Goal: Task Accomplishment & Management: Complete application form

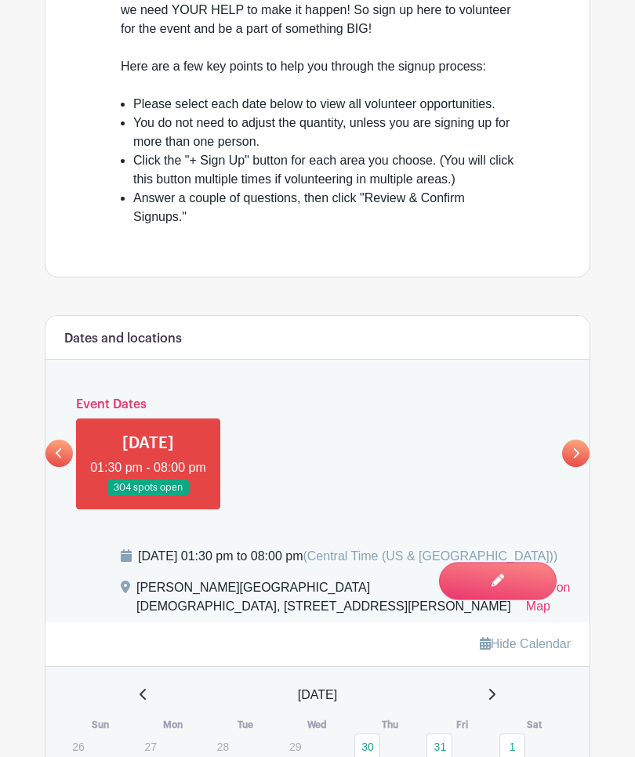
scroll to position [669, 0]
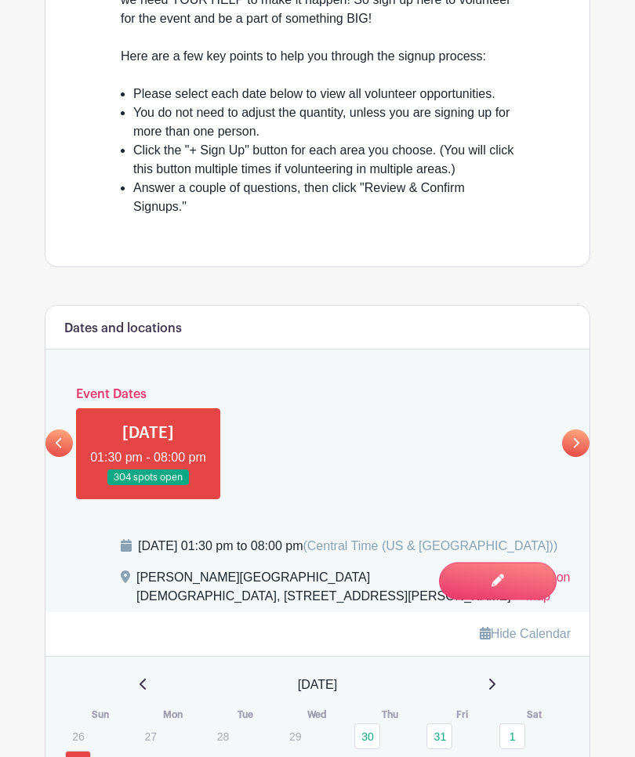
click at [148, 487] on link at bounding box center [148, 487] width 0 height 0
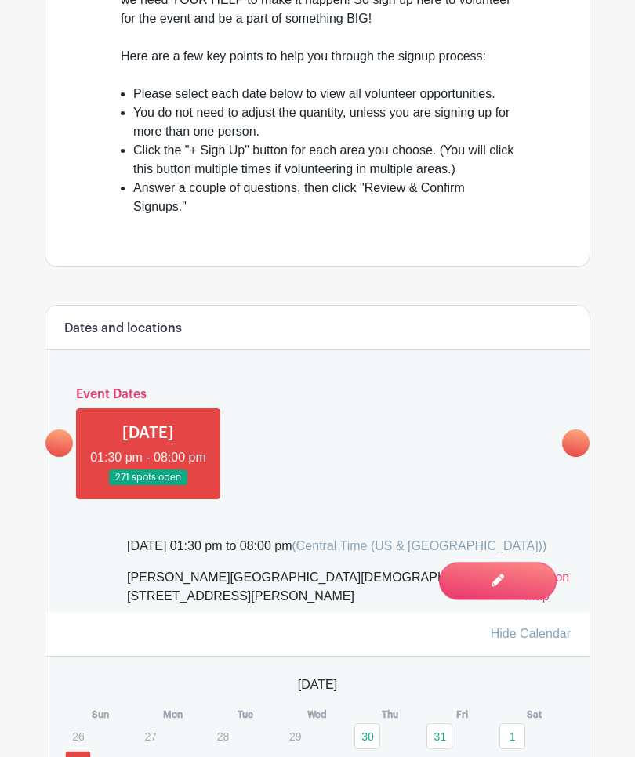
scroll to position [670, 0]
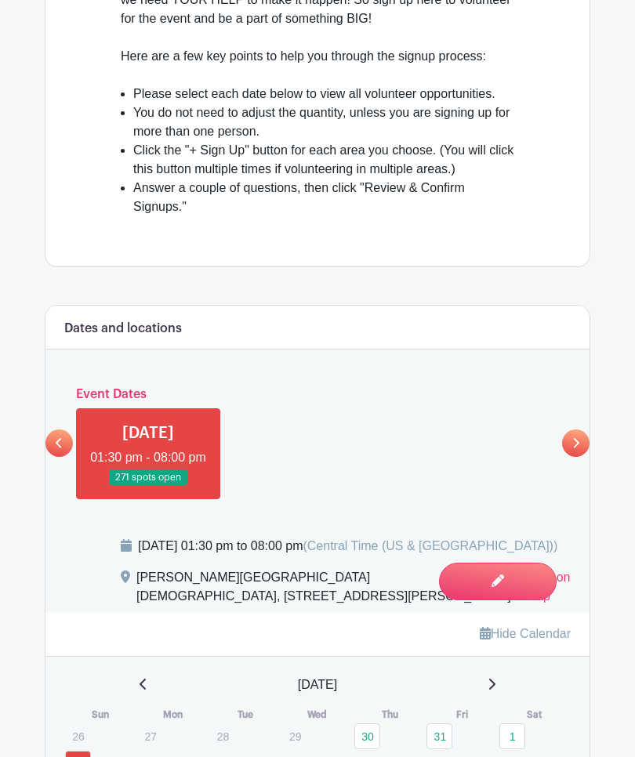
click at [63, 457] on link at bounding box center [58, 443] width 27 height 27
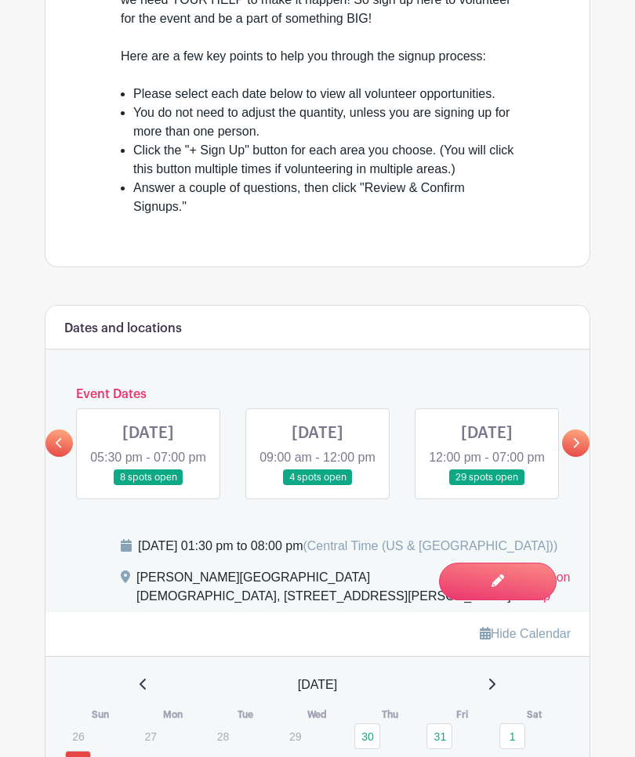
click at [585, 457] on link at bounding box center [575, 443] width 27 height 27
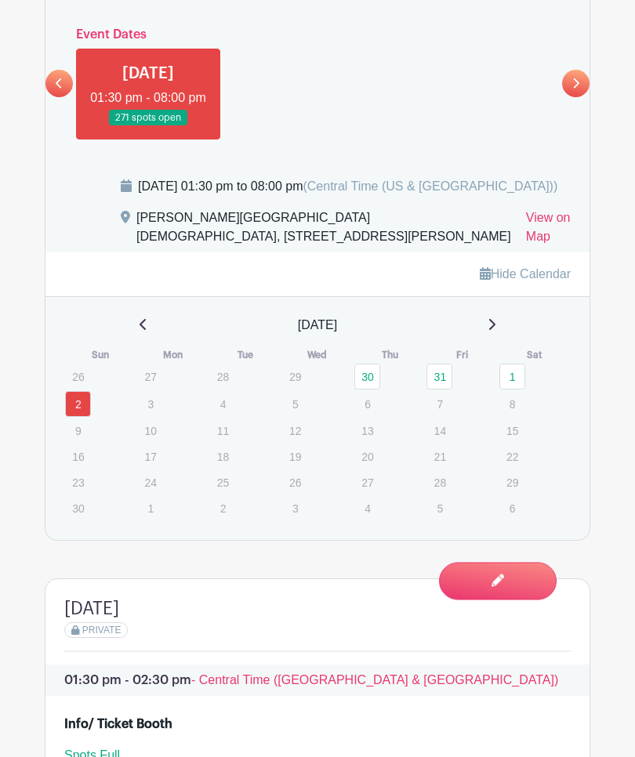
scroll to position [1027, 0]
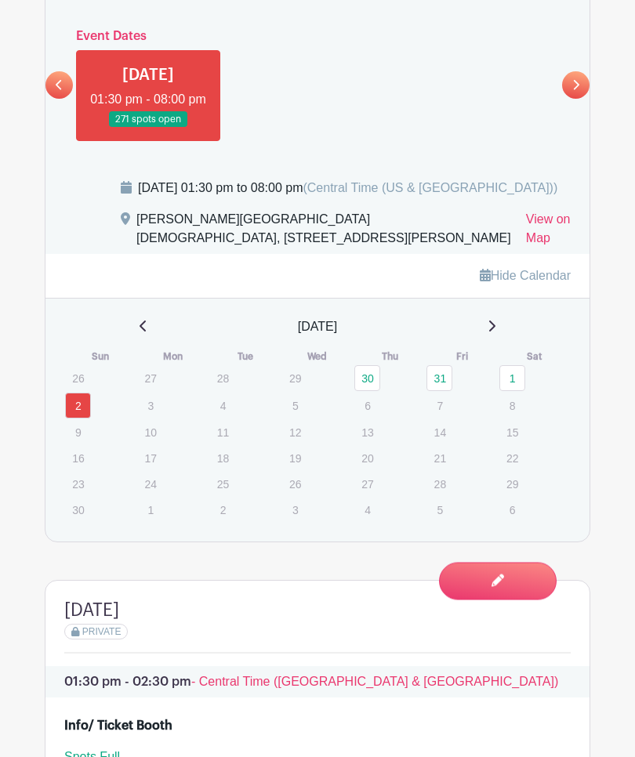
click at [148, 129] on link at bounding box center [148, 129] width 0 height 0
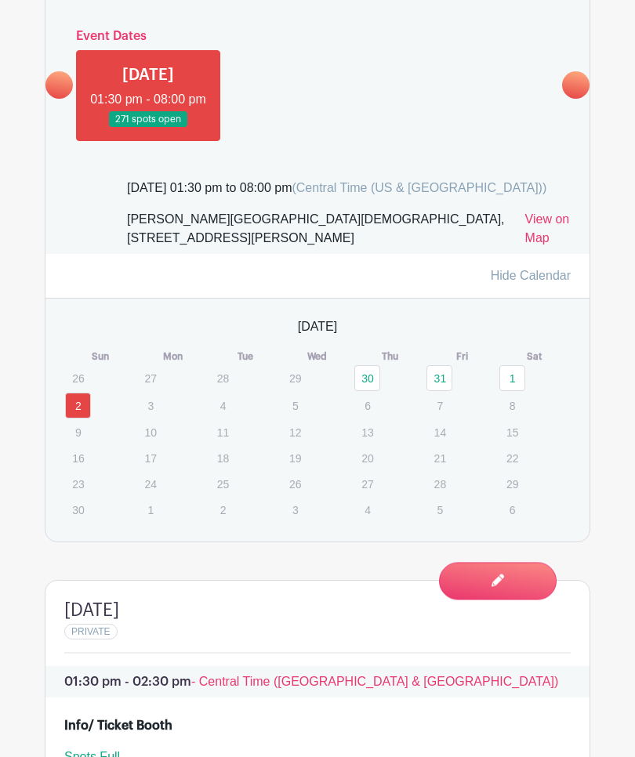
scroll to position [1028, 0]
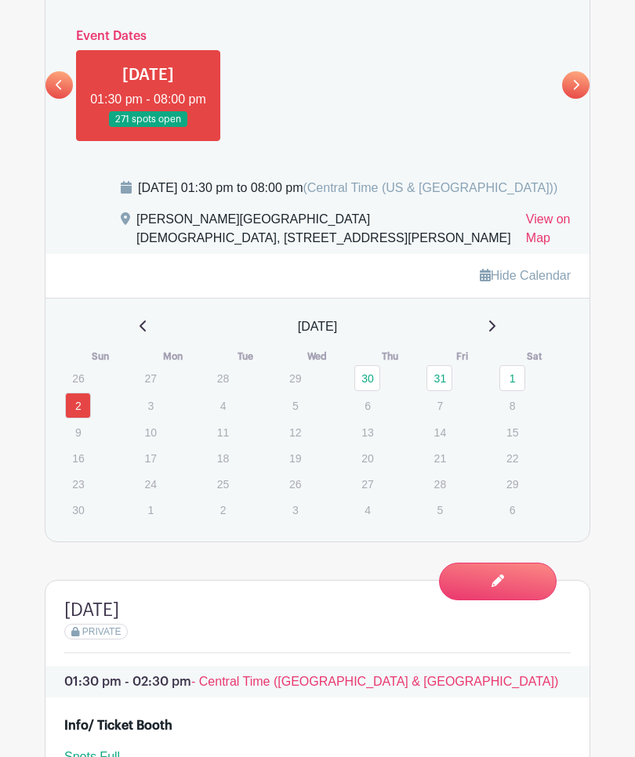
click at [148, 128] on link at bounding box center [148, 128] width 0 height 0
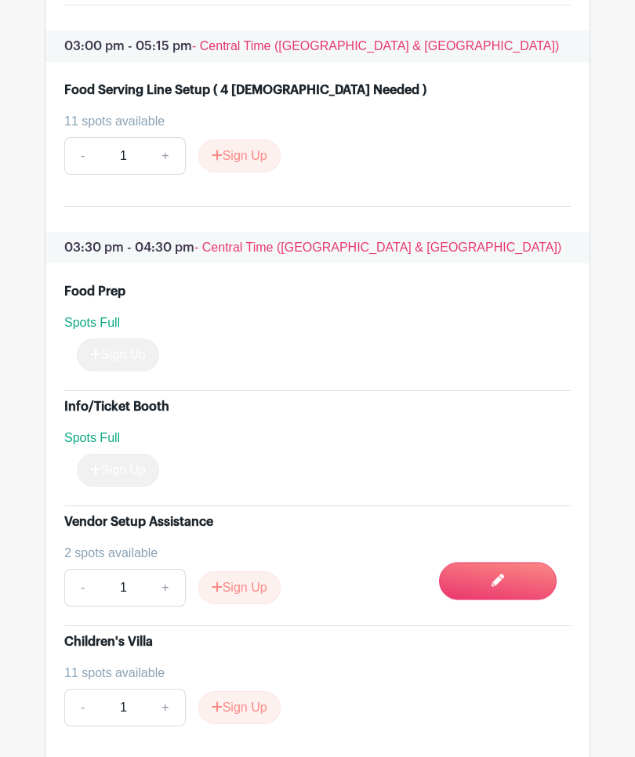
scroll to position [2265, 0]
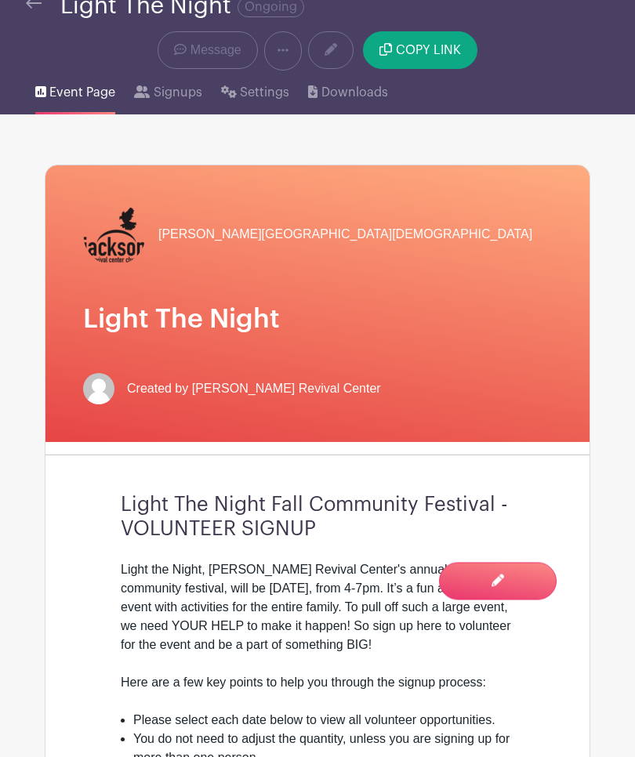
scroll to position [0, 0]
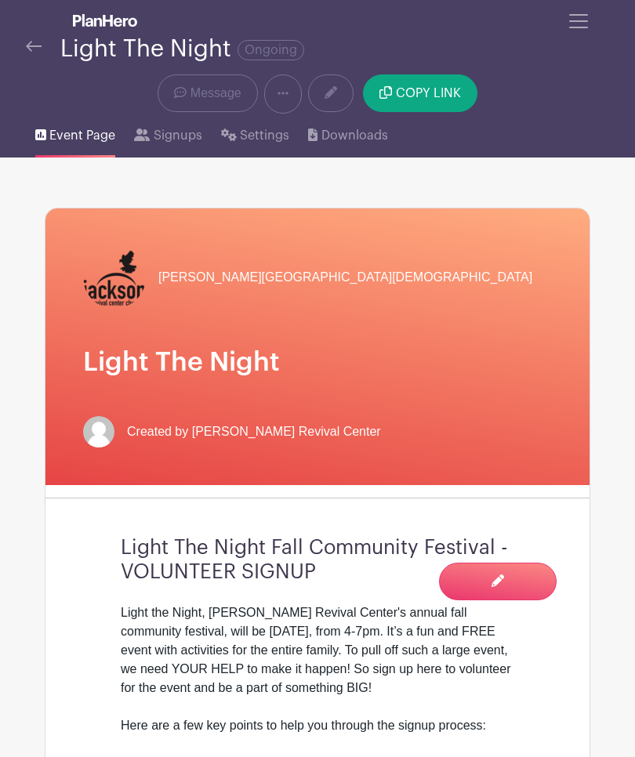
click at [570, 31] on span "Toggle navigation" at bounding box center [579, 21] width 24 height 24
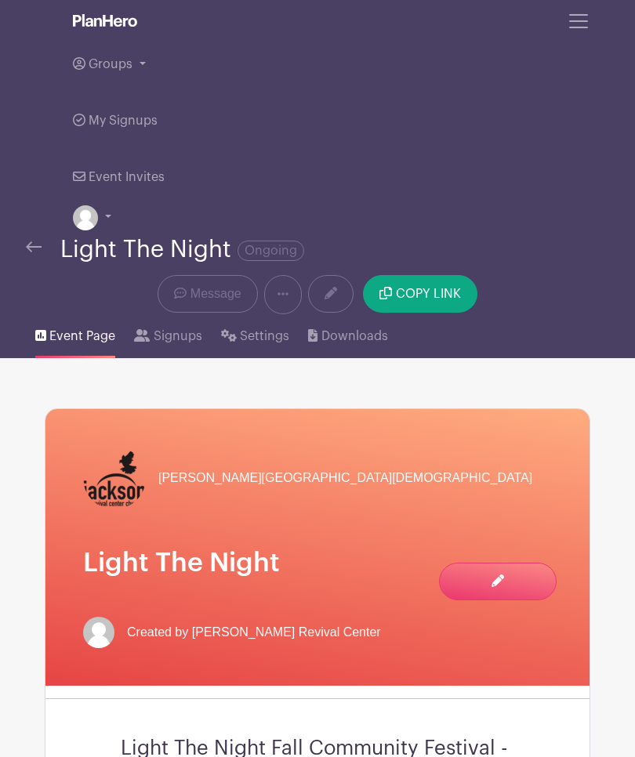
click at [124, 71] on link "Groups" at bounding box center [317, 64] width 489 height 56
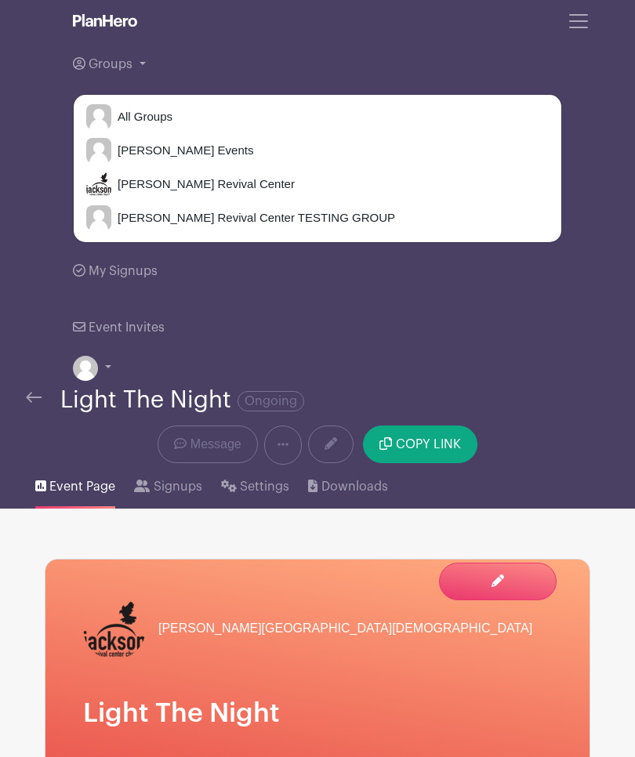
click at [129, 177] on span "[PERSON_NAME] Revival Center" at bounding box center [202, 185] width 183 height 18
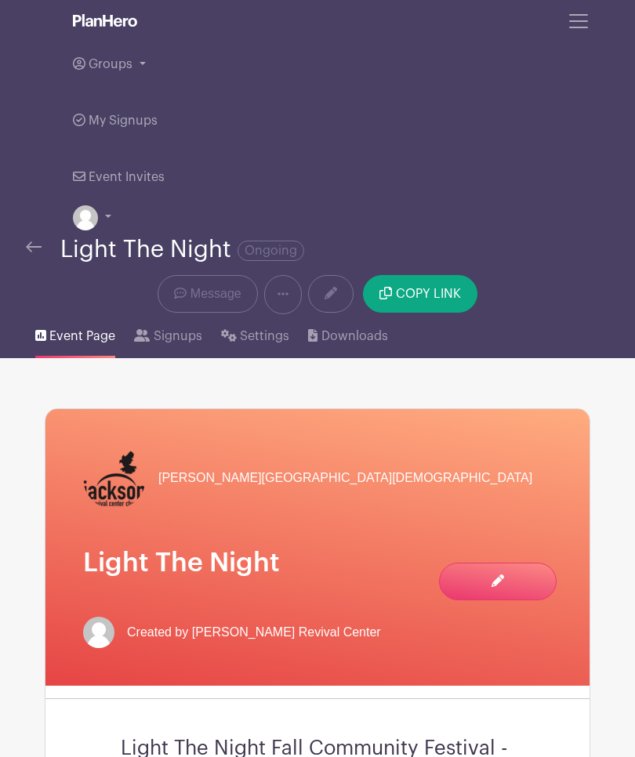
click at [111, 124] on span "My Signups" at bounding box center [123, 120] width 69 height 13
click at [130, 72] on link "Groups" at bounding box center [317, 64] width 489 height 56
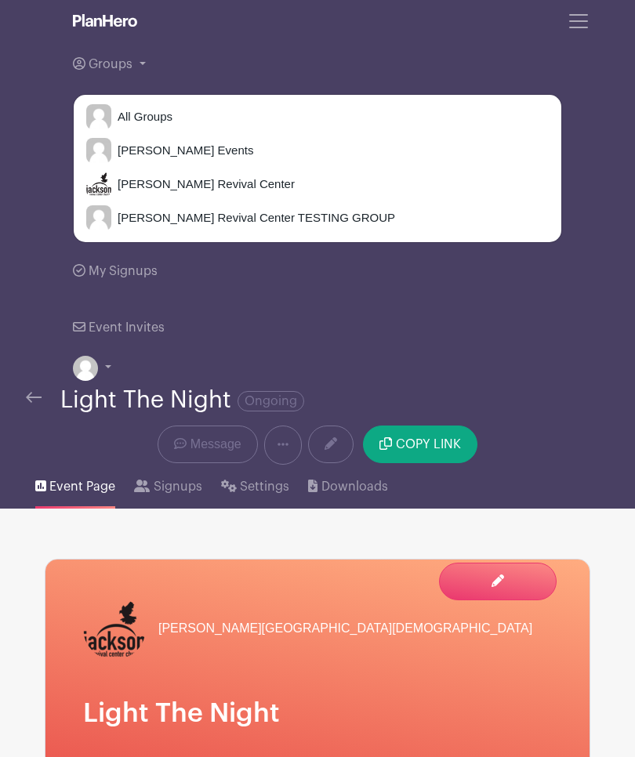
click at [127, 185] on span "[PERSON_NAME] Revival Center" at bounding box center [202, 185] width 183 height 18
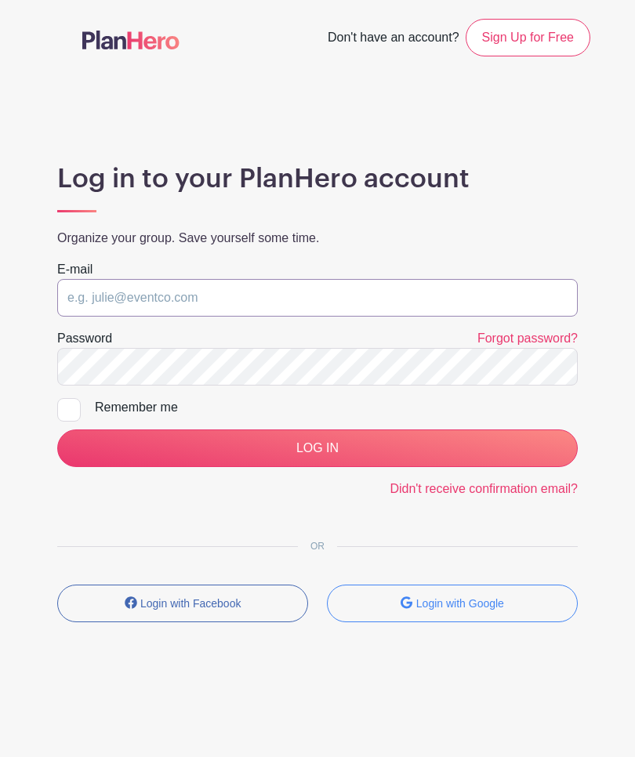
click at [104, 307] on input "email" at bounding box center [317, 298] width 521 height 38
type input "dionnewilliams3@gmail.com"
click at [318, 448] on input "LOG IN" at bounding box center [317, 449] width 521 height 38
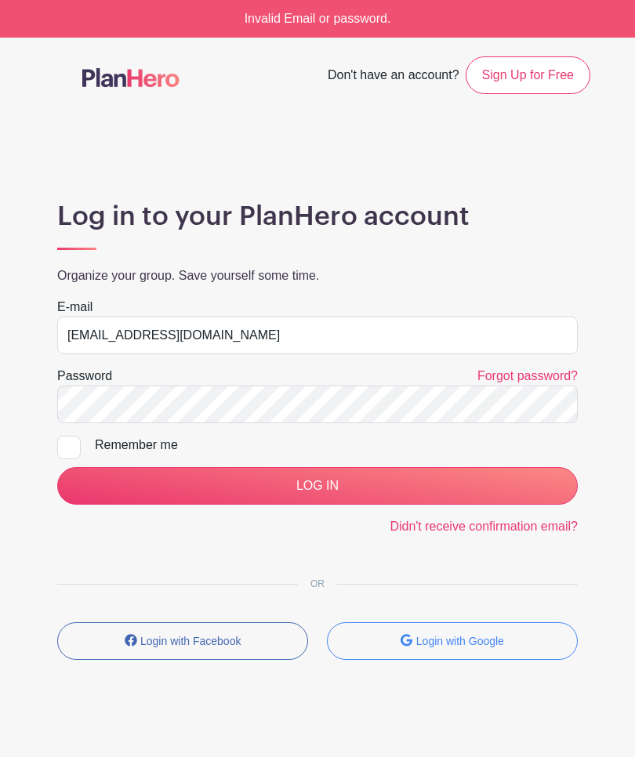
click at [372, 481] on input "LOG IN" at bounding box center [317, 486] width 521 height 38
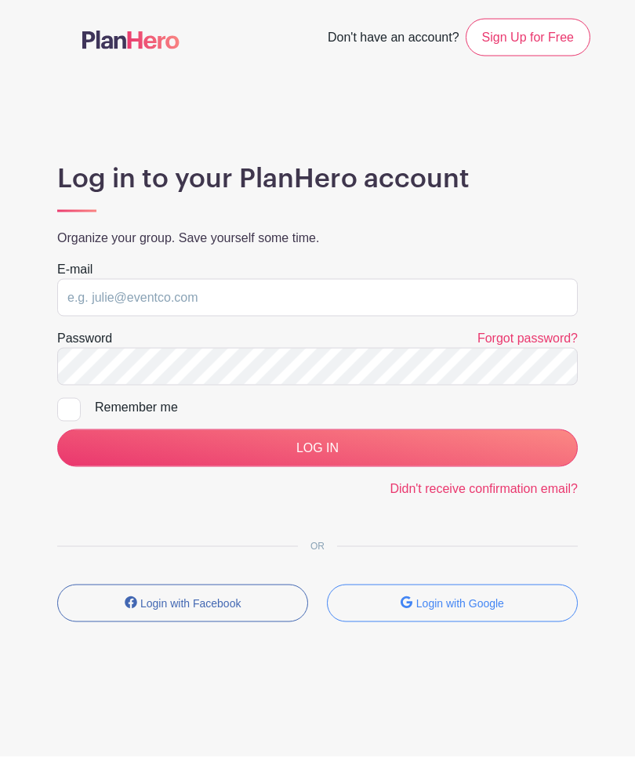
scroll to position [1, 0]
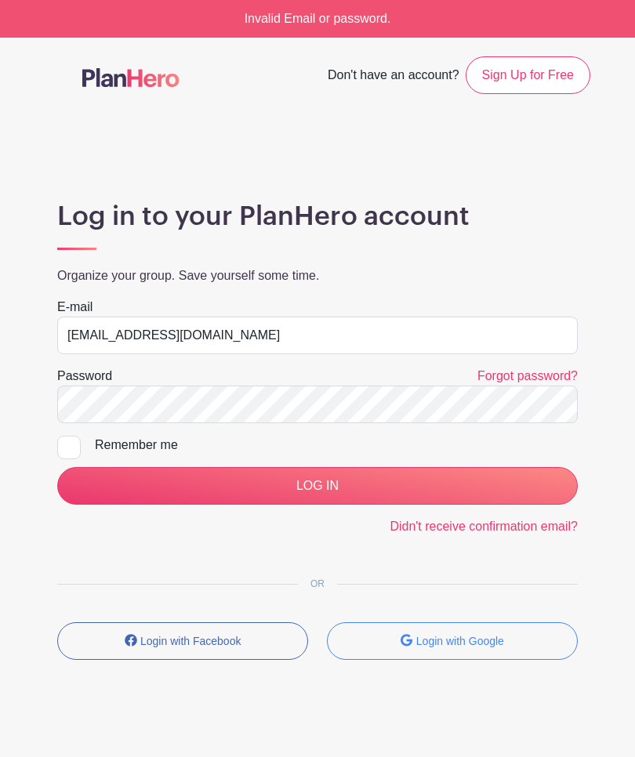
click at [440, 481] on input "LOG IN" at bounding box center [317, 486] width 521 height 38
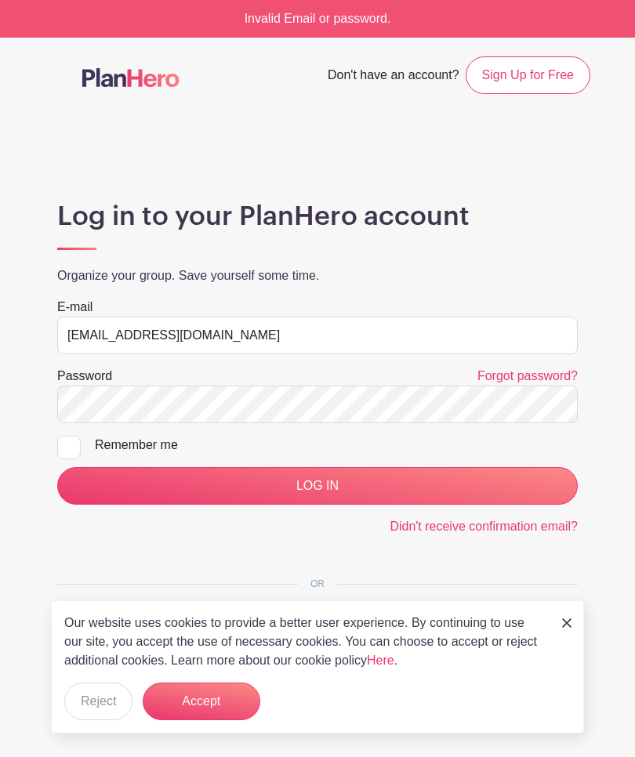
click at [445, 492] on input "LOG IN" at bounding box center [317, 486] width 521 height 38
click at [300, 484] on input "LOG IN" at bounding box center [317, 486] width 521 height 38
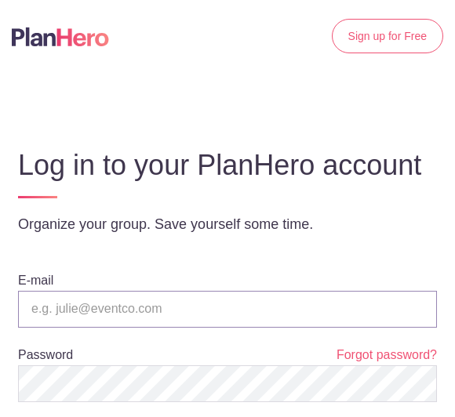
click at [386, 328] on input "email" at bounding box center [227, 309] width 419 height 37
type input "dionnewilliams3@gmail.com"
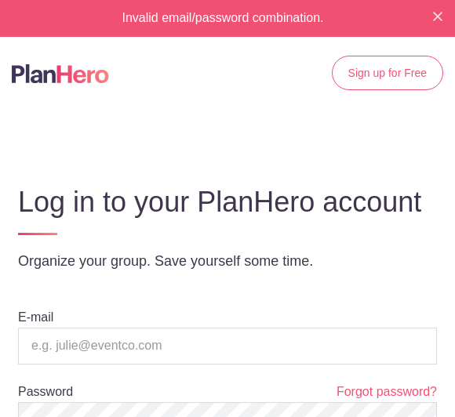
click at [434, 22] on div "Invalid email/password combination." at bounding box center [227, 18] width 455 height 37
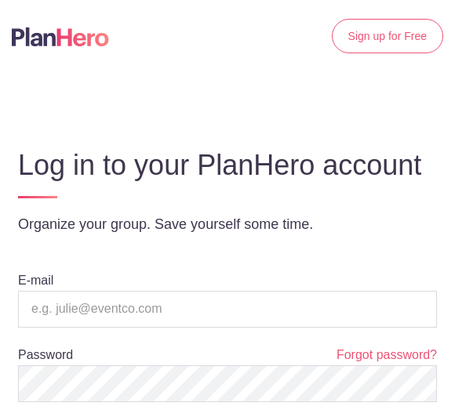
scroll to position [37, 0]
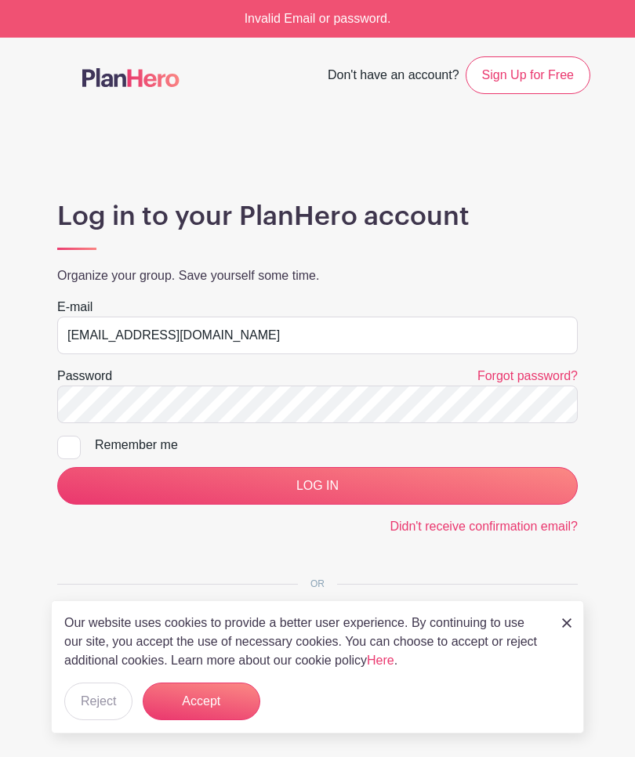
click at [302, 485] on input "LOG IN" at bounding box center [317, 486] width 521 height 38
click at [351, 490] on input "LOG IN" at bounding box center [317, 486] width 521 height 38
click at [245, 706] on button "Accept" at bounding box center [202, 702] width 118 height 38
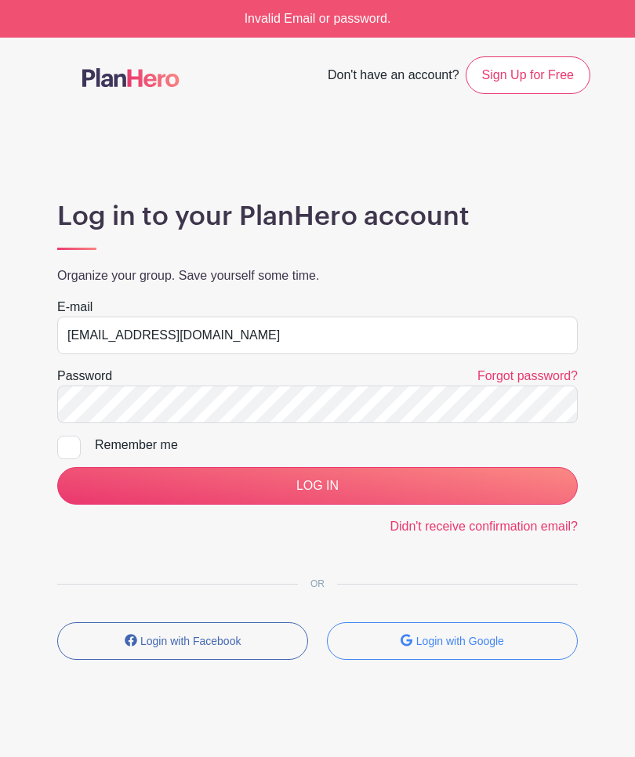
click at [528, 376] on link "Forgot password?" at bounding box center [528, 375] width 100 height 13
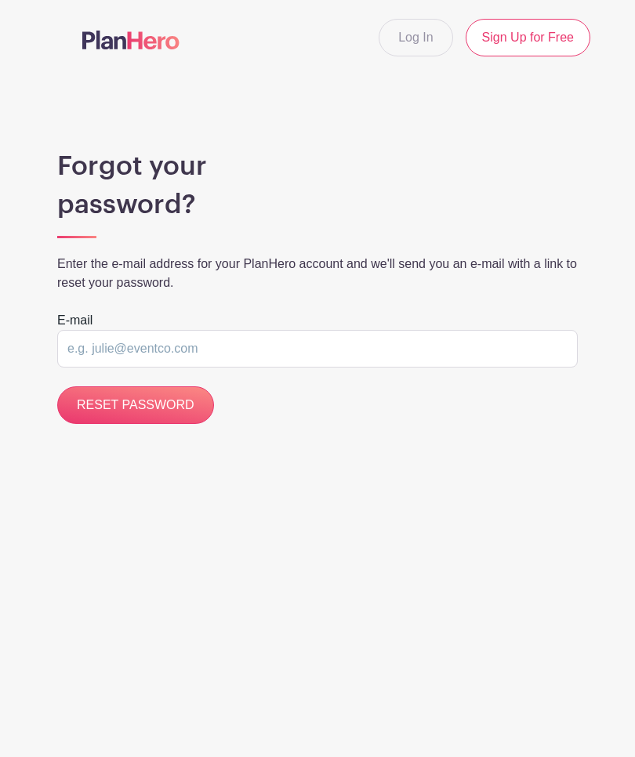
click at [112, 338] on input "email" at bounding box center [317, 349] width 521 height 38
type input "[EMAIL_ADDRESS][DOMAIN_NAME]"
click at [78, 409] on input "RESET PASSWORD" at bounding box center [135, 406] width 157 height 38
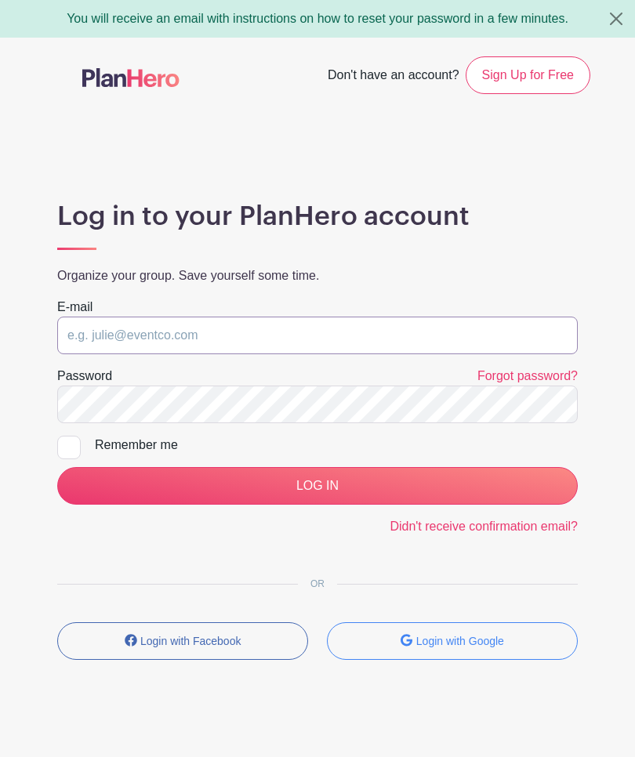
click at [246, 319] on input "email" at bounding box center [317, 336] width 521 height 38
type input "[EMAIL_ADDRESS][DOMAIN_NAME]"
click at [364, 487] on input "LOG IN" at bounding box center [317, 486] width 521 height 38
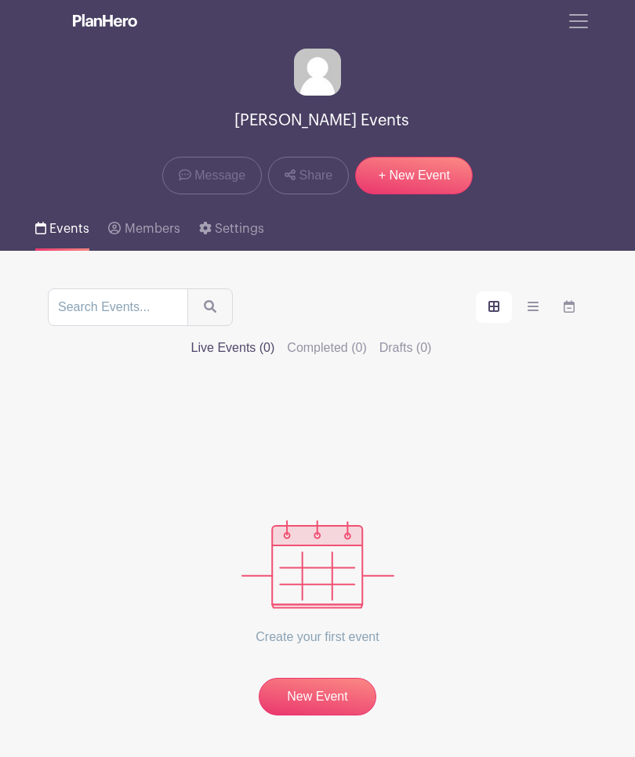
click at [583, 14] on span "Toggle navigation" at bounding box center [579, 21] width 24 height 24
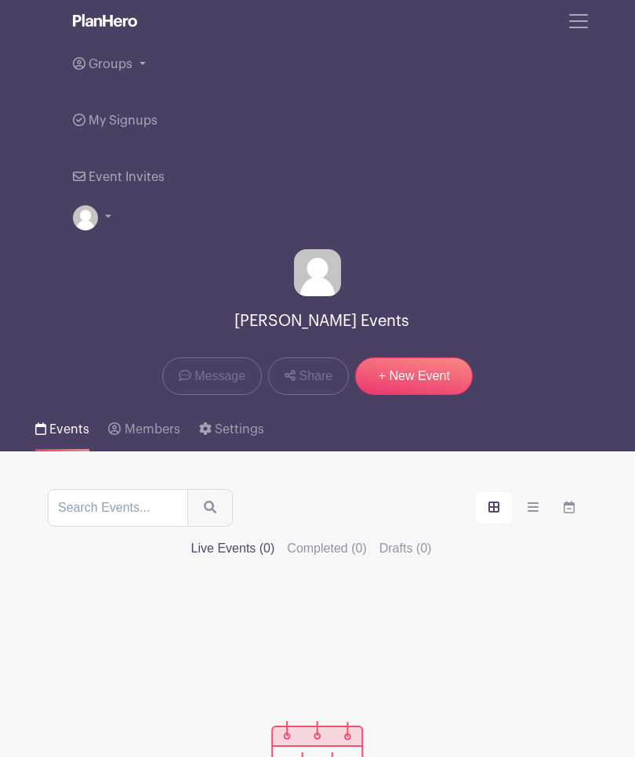
click at [125, 60] on span "Groups" at bounding box center [111, 64] width 44 height 13
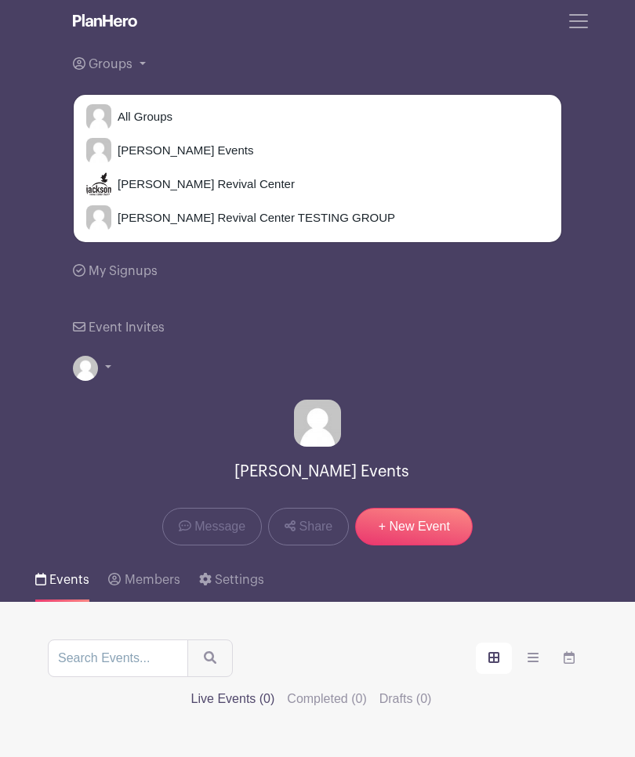
click at [190, 184] on span "[PERSON_NAME] Revival Center" at bounding box center [202, 185] width 183 height 18
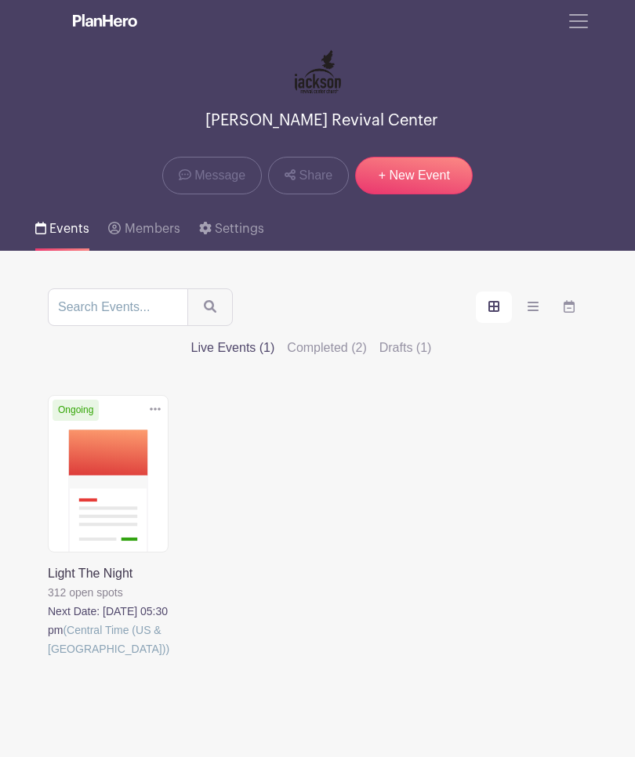
click at [48, 659] on link at bounding box center [48, 659] width 0 height 0
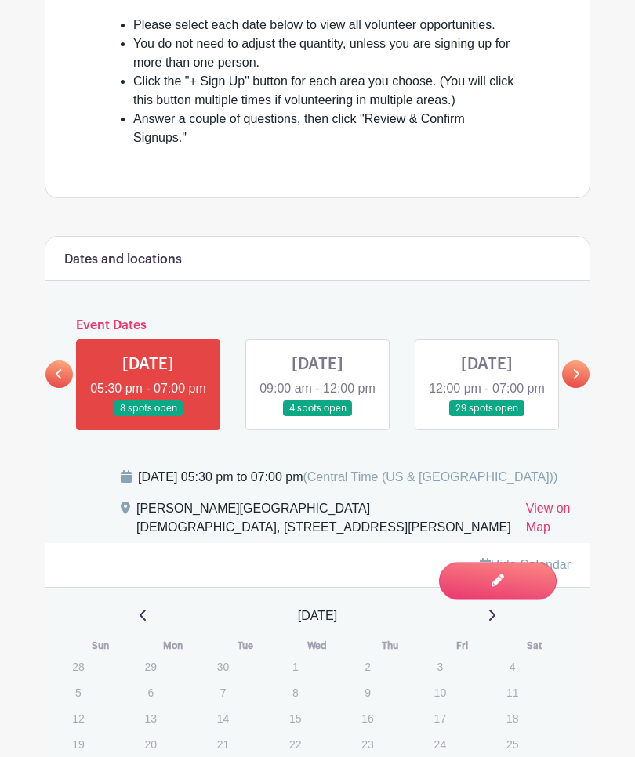
scroll to position [739, 0]
click at [565, 388] on link at bounding box center [575, 374] width 27 height 27
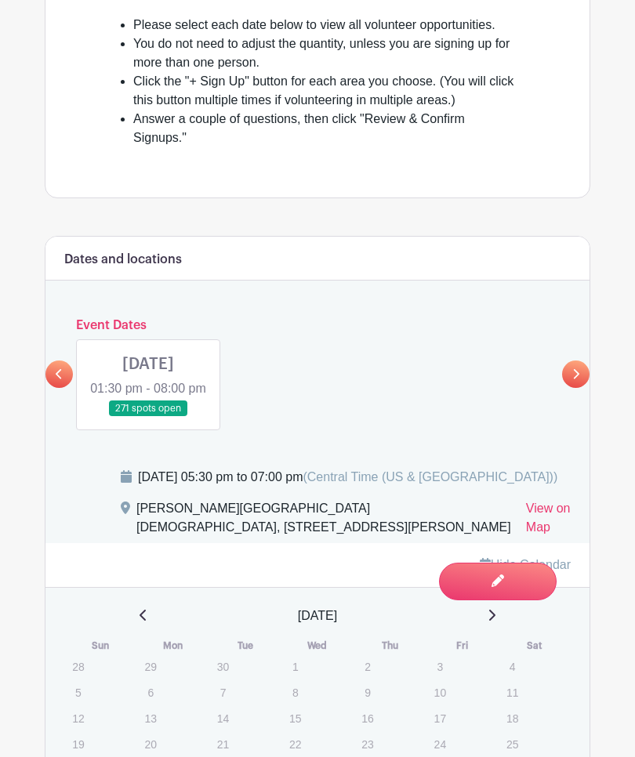
click at [148, 417] on link at bounding box center [148, 417] width 0 height 0
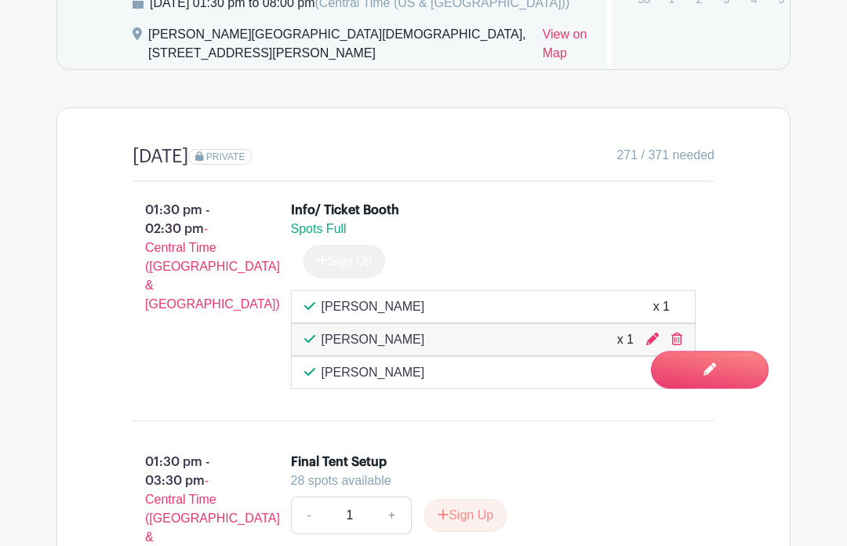
scroll to position [1196, 0]
